Goal: Find contact information: Find contact information

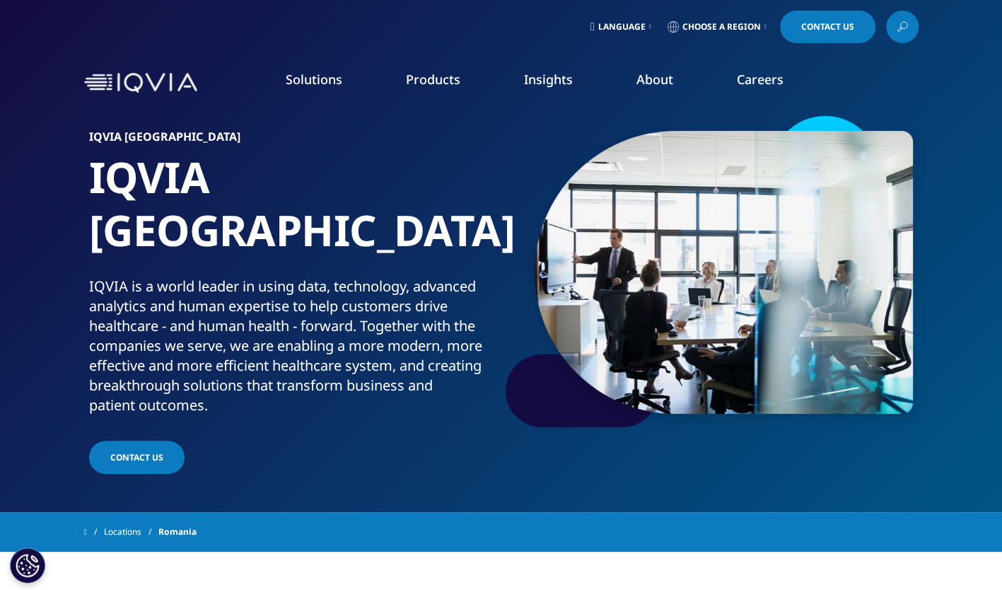
click at [629, 27] on span "Language" at bounding box center [621, 26] width 47 height 11
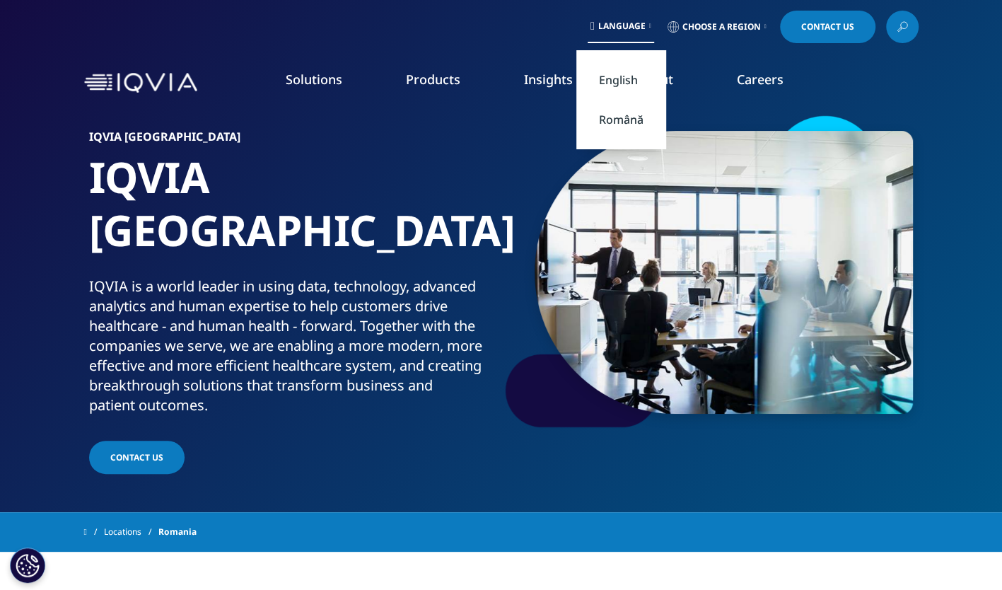
click at [629, 27] on span "Language" at bounding box center [621, 26] width 47 height 11
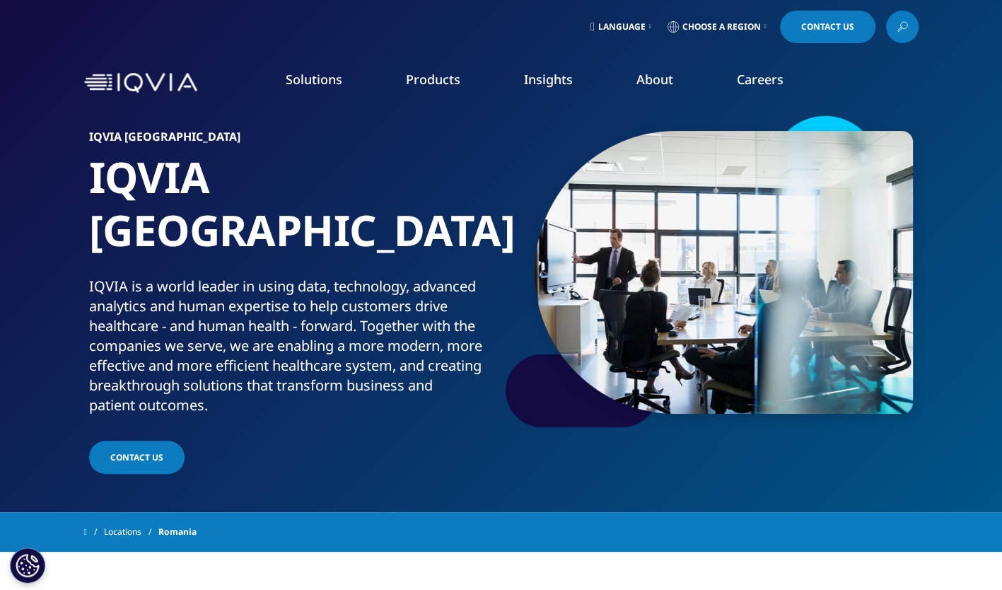
click at [598, 23] on span "Language" at bounding box center [621, 26] width 47 height 11
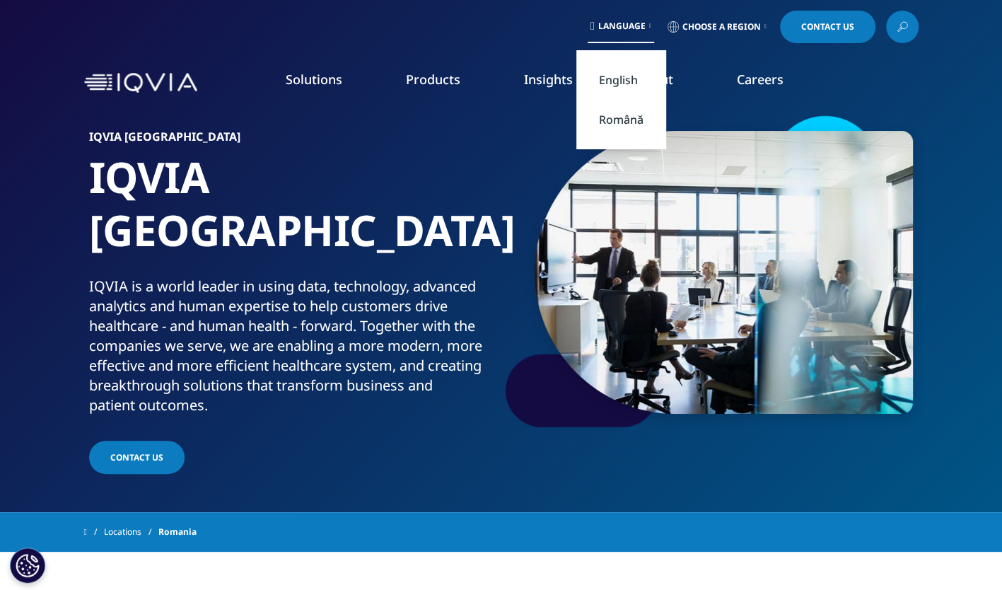
click at [638, 129] on link "Română" at bounding box center [621, 120] width 90 height 40
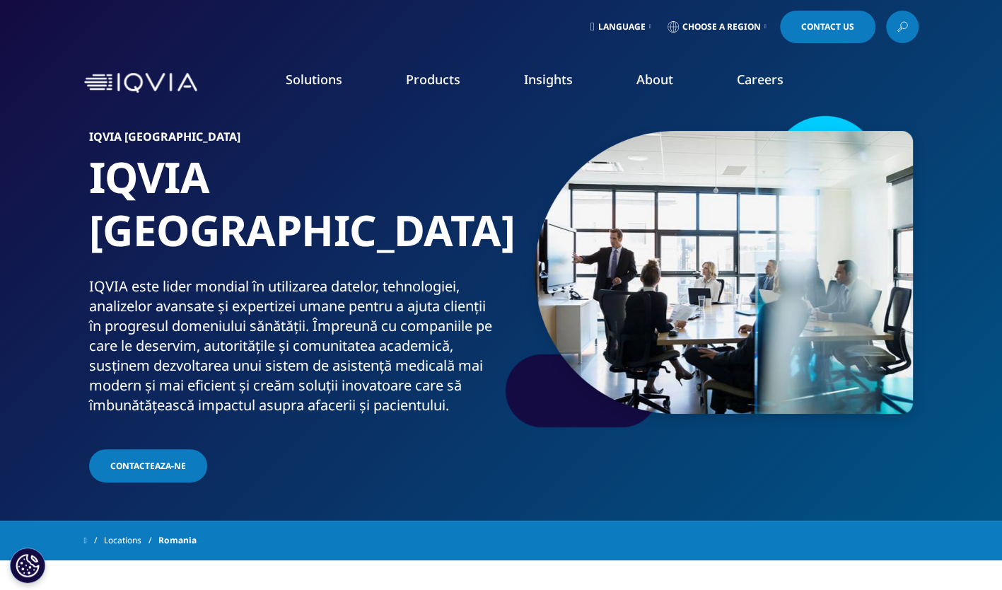
click at [642, 28] on link "Language" at bounding box center [621, 27] width 66 height 33
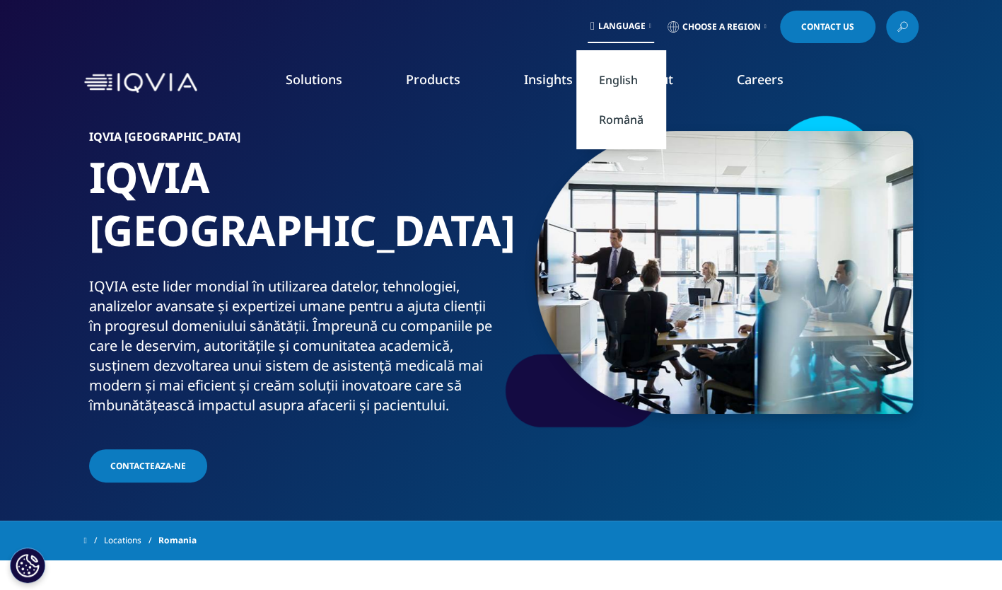
click at [640, 113] on link "Română" at bounding box center [621, 120] width 90 height 40
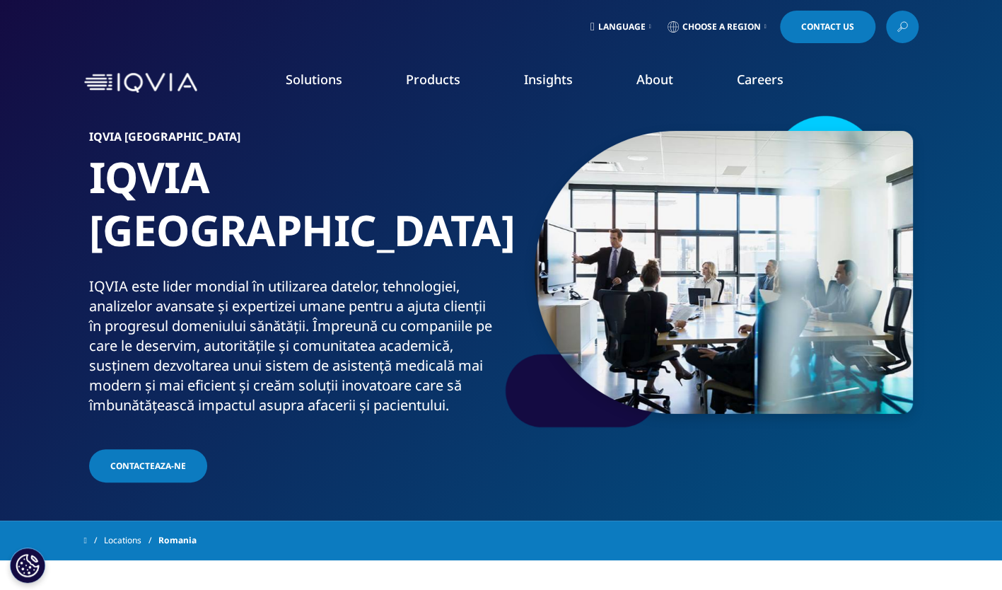
click at [618, 24] on span "Language" at bounding box center [621, 26] width 47 height 11
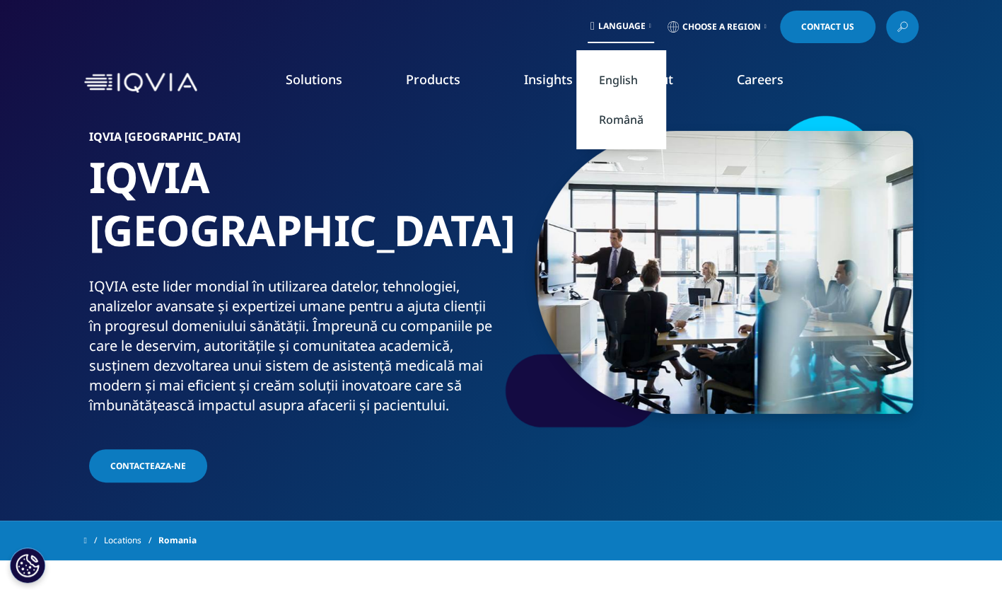
click at [618, 122] on link "Română" at bounding box center [621, 120] width 90 height 40
